Goal: Information Seeking & Learning: Learn about a topic

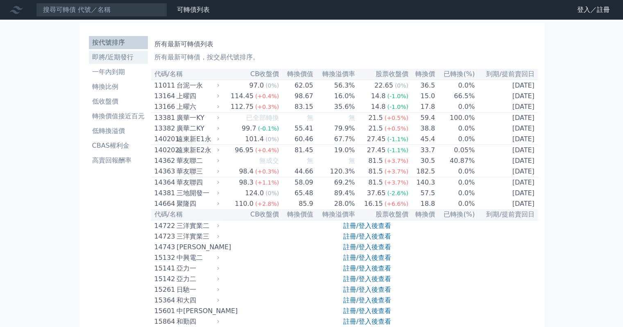
click at [135, 62] on link "即將/近期發行" at bounding box center [118, 57] width 59 height 13
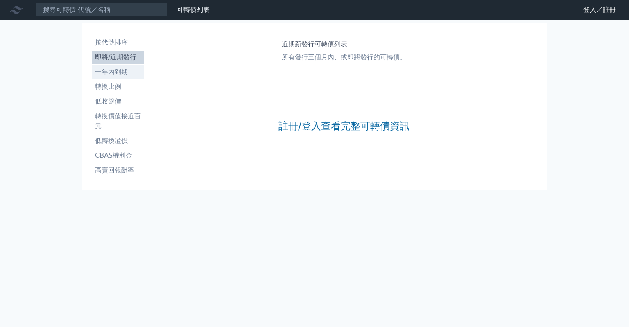
click at [123, 75] on li "一年內到期" at bounding box center [118, 72] width 52 height 10
click at [127, 62] on li "即將/近期發行" at bounding box center [118, 57] width 52 height 10
click at [315, 121] on link "註冊/登入查看完整可轉債資訊" at bounding box center [344, 126] width 131 height 13
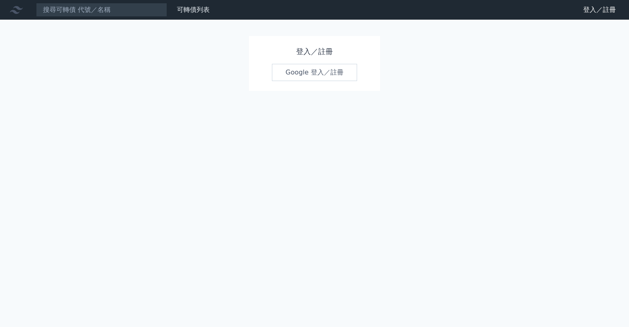
click at [315, 75] on link "Google 登入／註冊" at bounding box center [314, 72] width 85 height 17
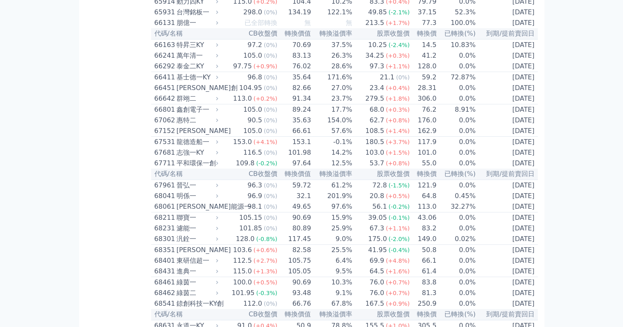
scroll to position [3892, 0]
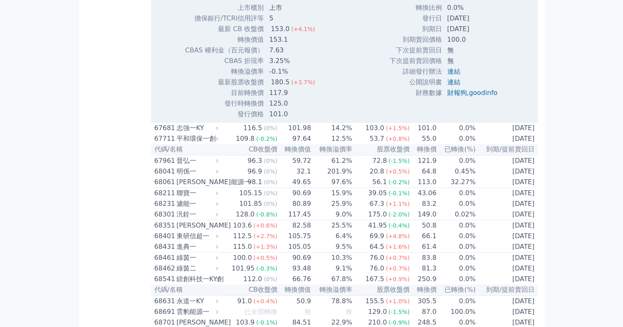
scroll to position [3933, 0]
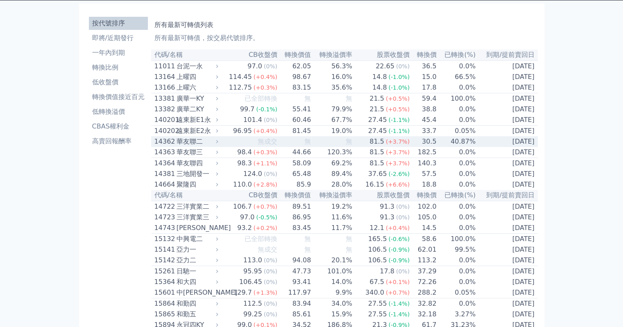
scroll to position [0, 0]
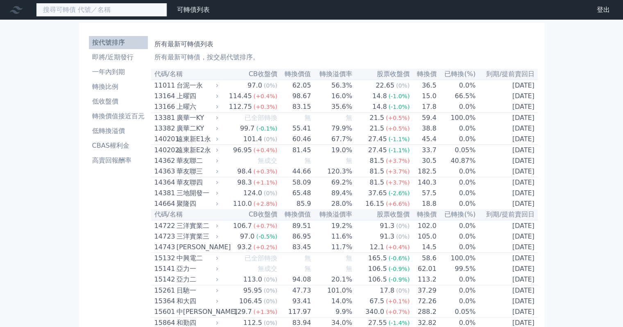
click at [130, 9] on input at bounding box center [101, 10] width 131 height 14
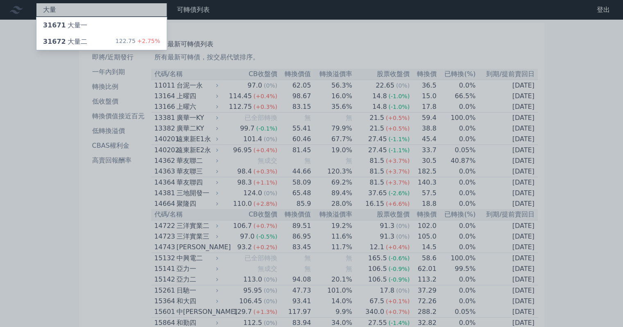
type input "大量"
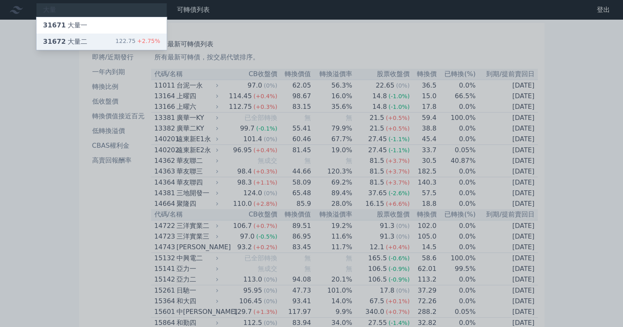
click at [108, 43] on div "31672 大量二 122.75 +2.75%" at bounding box center [101, 42] width 130 height 16
click at [76, 112] on div at bounding box center [311, 163] width 623 height 327
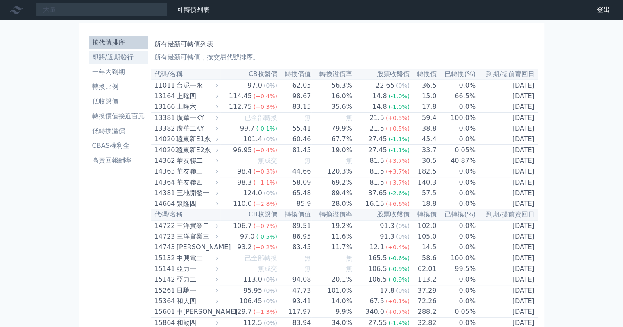
click at [126, 52] on link "即將/近期發行" at bounding box center [118, 57] width 59 height 13
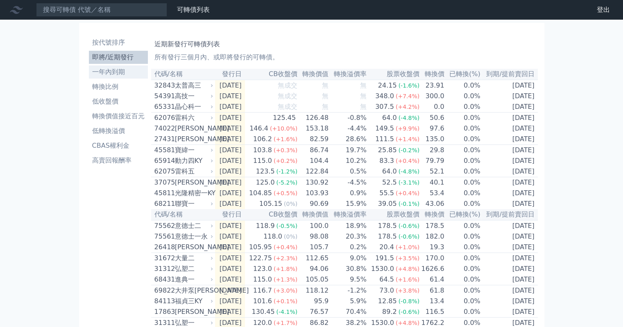
click at [134, 77] on li "一年內到期" at bounding box center [118, 72] width 59 height 10
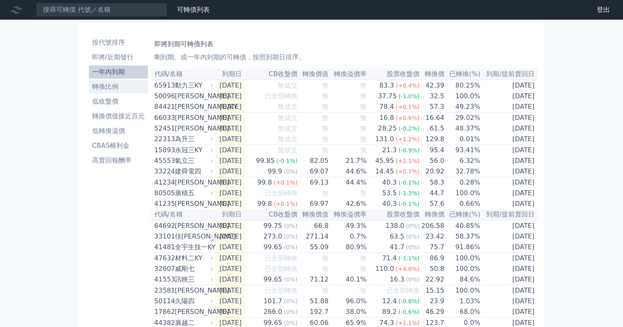
click at [116, 91] on li "轉換比例" at bounding box center [118, 87] width 59 height 10
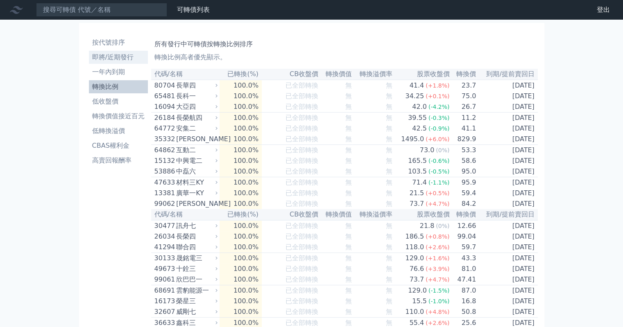
click at [133, 58] on li "即將/近期發行" at bounding box center [118, 57] width 59 height 10
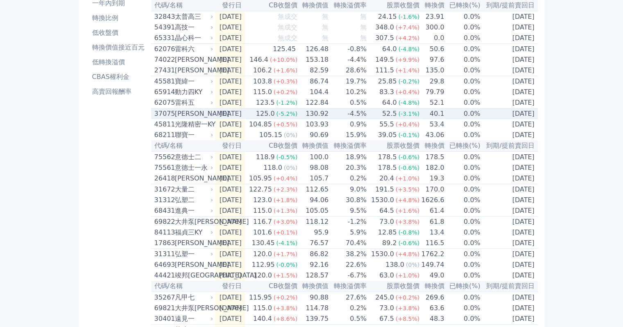
scroll to position [82, 0]
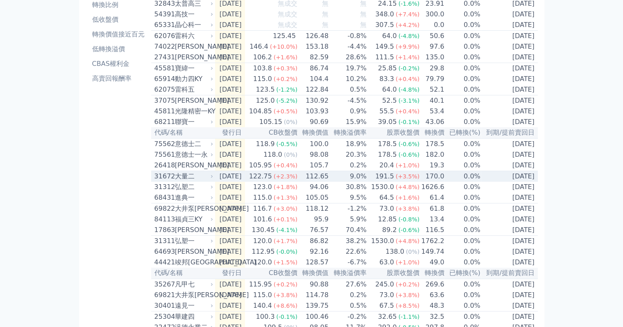
click at [233, 182] on td "[DATE]" at bounding box center [230, 176] width 30 height 11
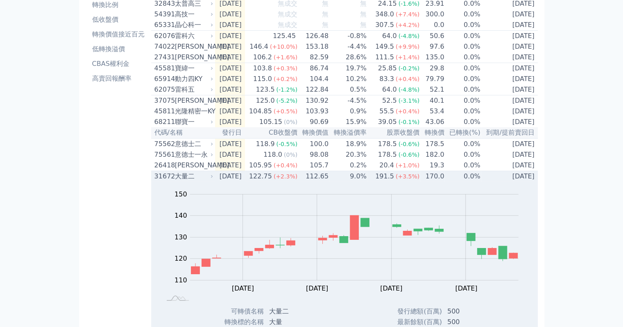
click at [245, 182] on td "[DATE]" at bounding box center [230, 176] width 30 height 11
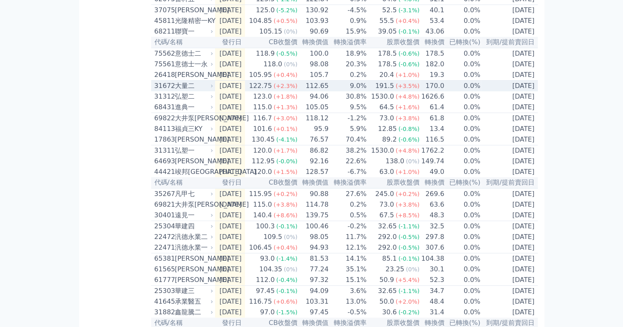
scroll to position [246, 0]
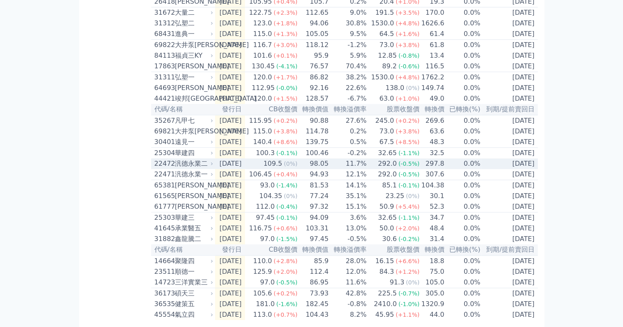
click at [207, 169] on div "汎德永業二" at bounding box center [193, 164] width 37 height 10
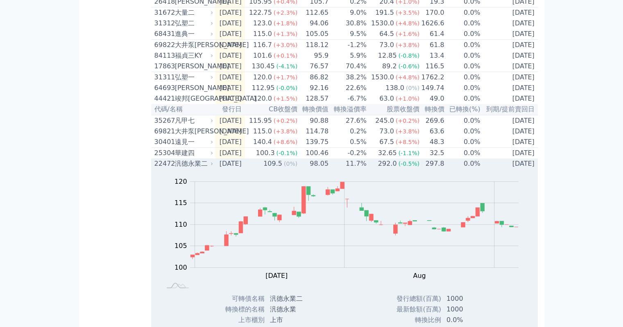
click at [206, 169] on div "汎德永業二" at bounding box center [193, 164] width 37 height 10
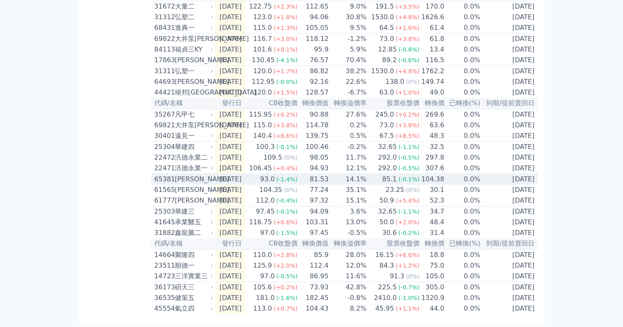
scroll to position [288, 0]
